Goal: Navigation & Orientation: Understand site structure

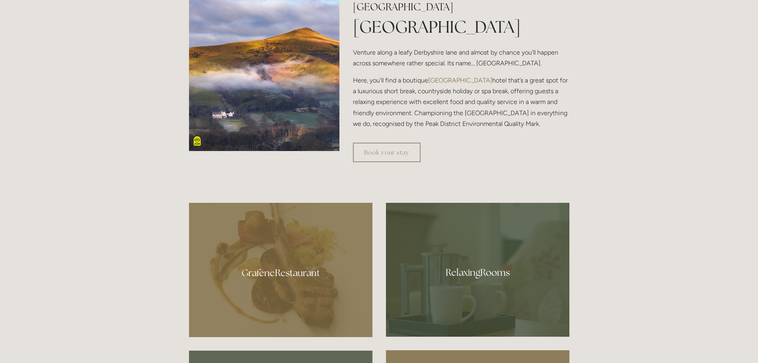
scroll to position [358, 0]
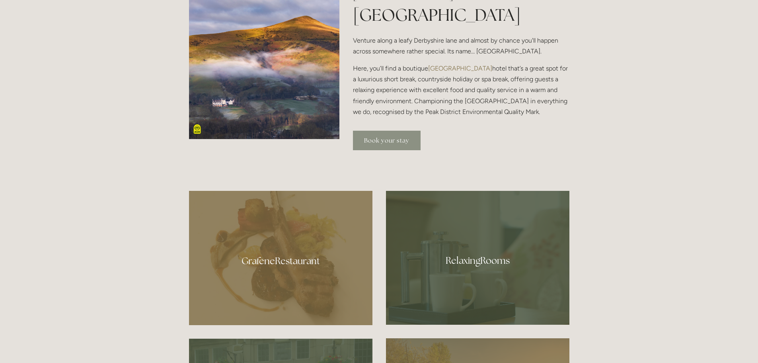
click at [385, 139] on link "Book your stay" at bounding box center [387, 141] width 68 height 20
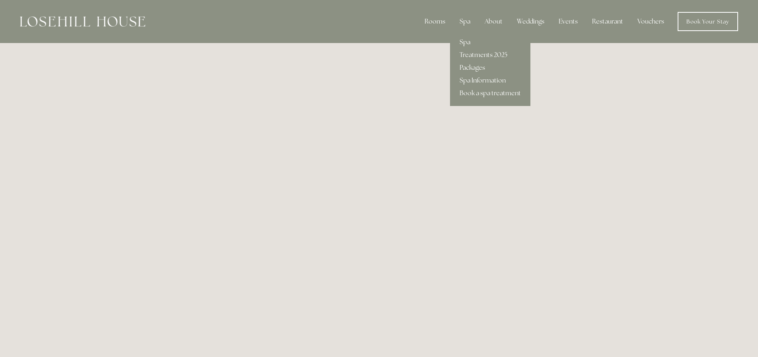
click at [466, 44] on link "Spa" at bounding box center [490, 42] width 80 height 13
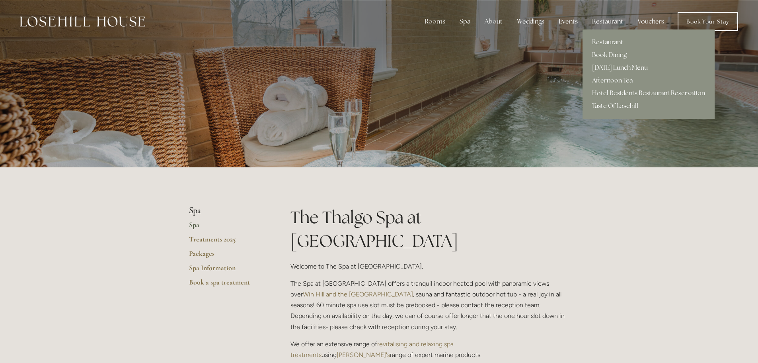
click at [610, 102] on link "Taste Of Losehill" at bounding box center [649, 105] width 132 height 13
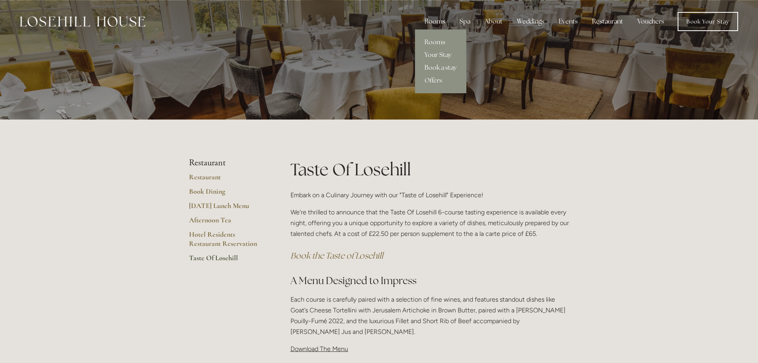
click at [439, 51] on link "Your Stay" at bounding box center [440, 55] width 51 height 13
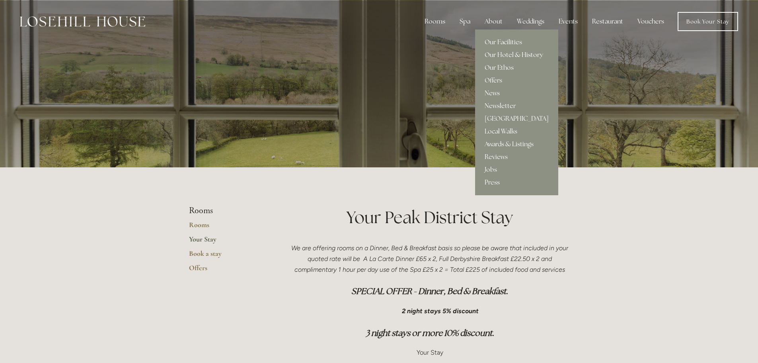
click at [501, 53] on link "Our Hotel & History" at bounding box center [516, 55] width 83 height 13
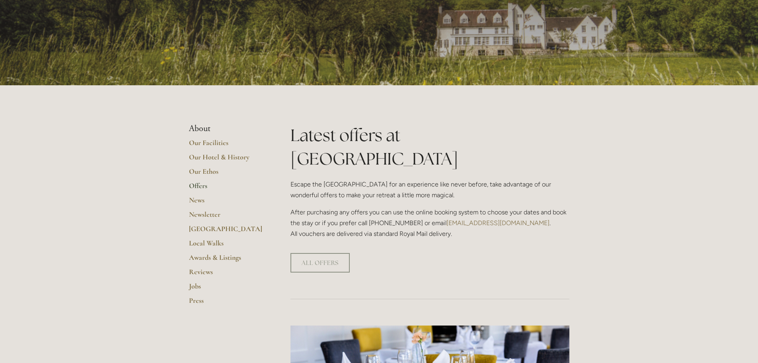
scroll to position [80, 0]
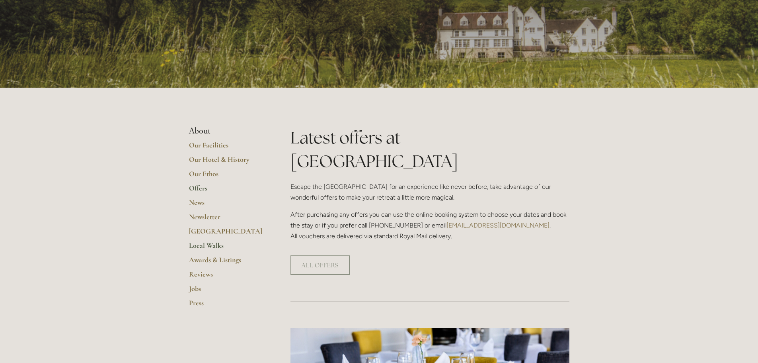
click at [209, 242] on link "Local Walks" at bounding box center [227, 248] width 76 height 14
